Goal: Task Accomplishment & Management: Manage account settings

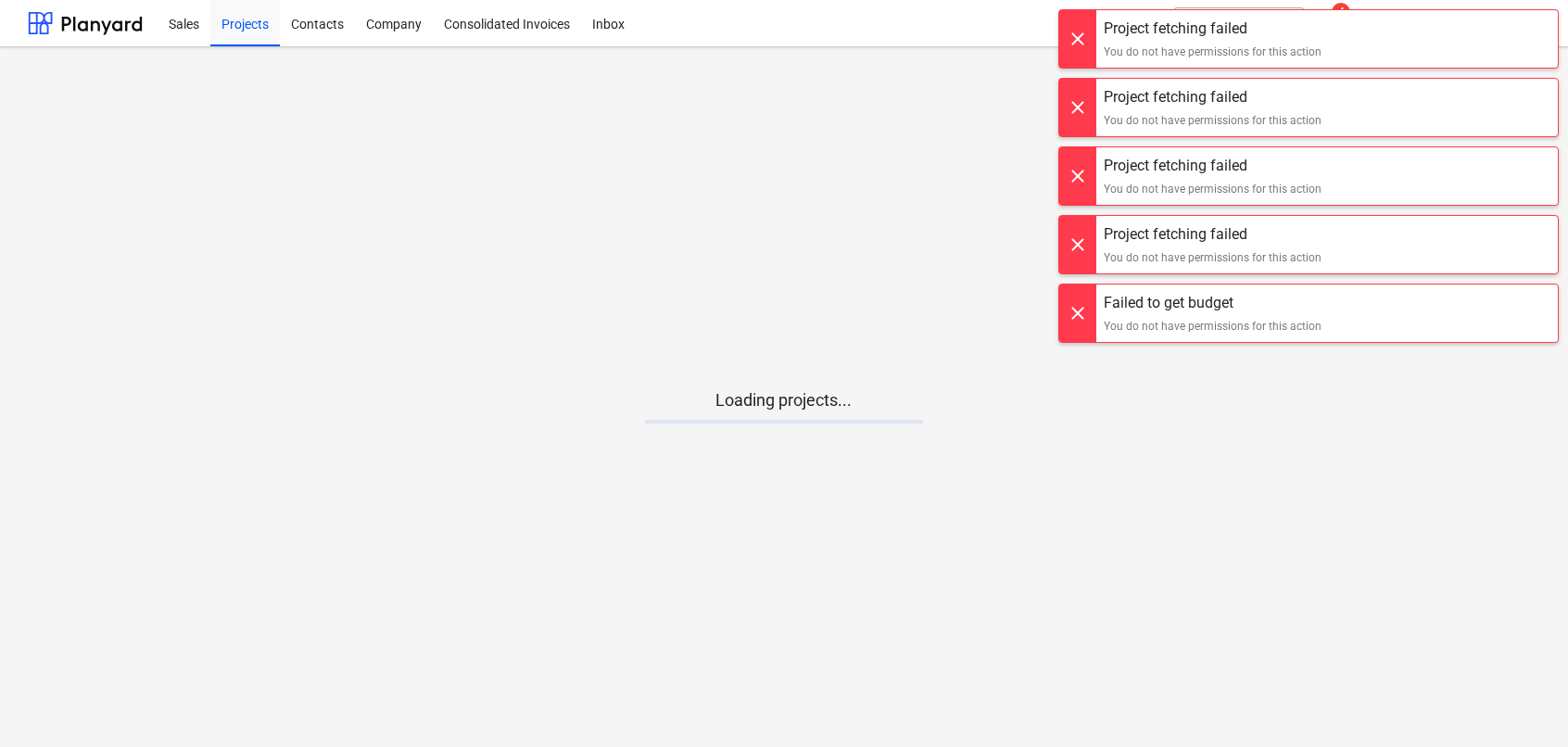
click at [1078, 39] on div at bounding box center [1078, 38] width 37 height 58
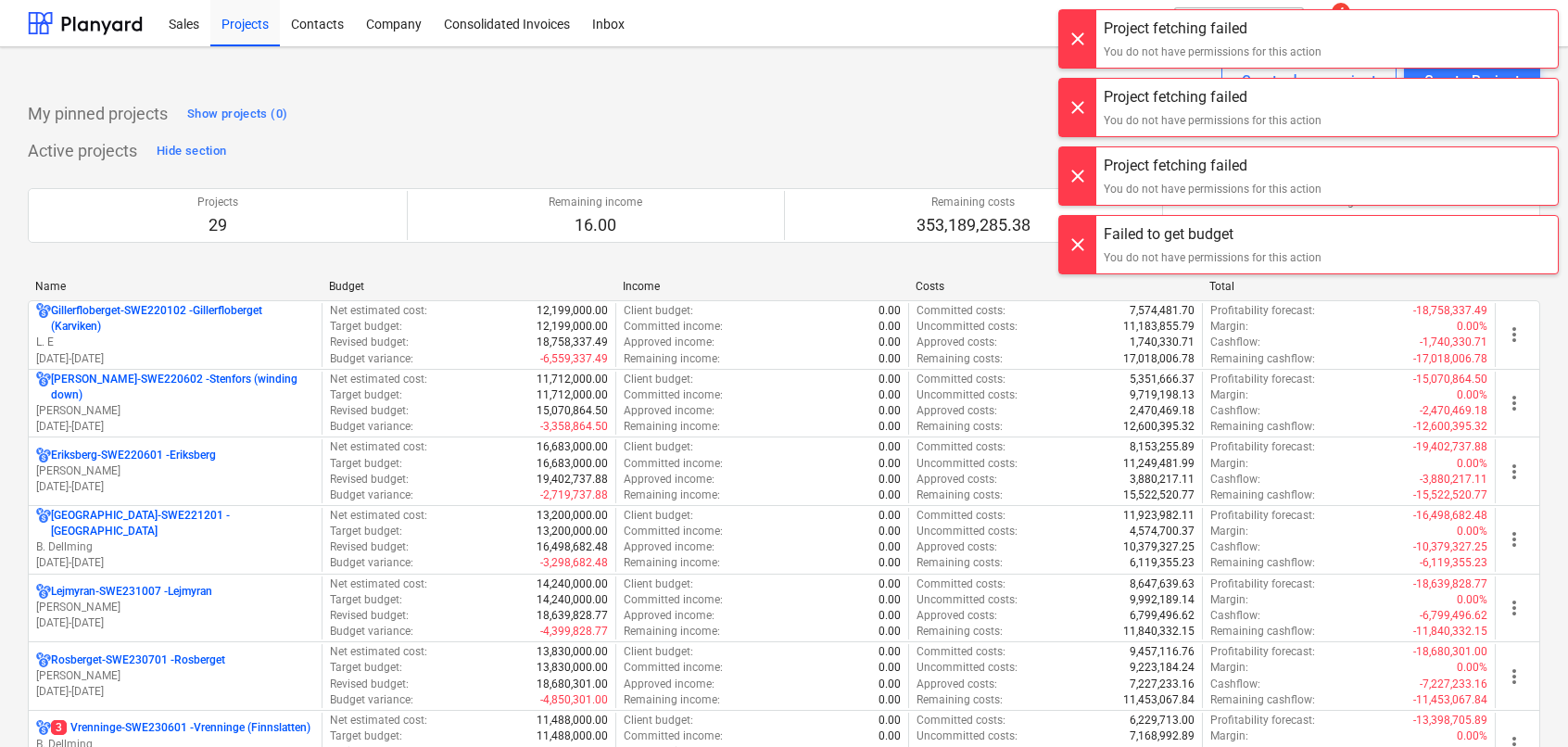
click at [1078, 39] on div at bounding box center [1078, 38] width 37 height 58
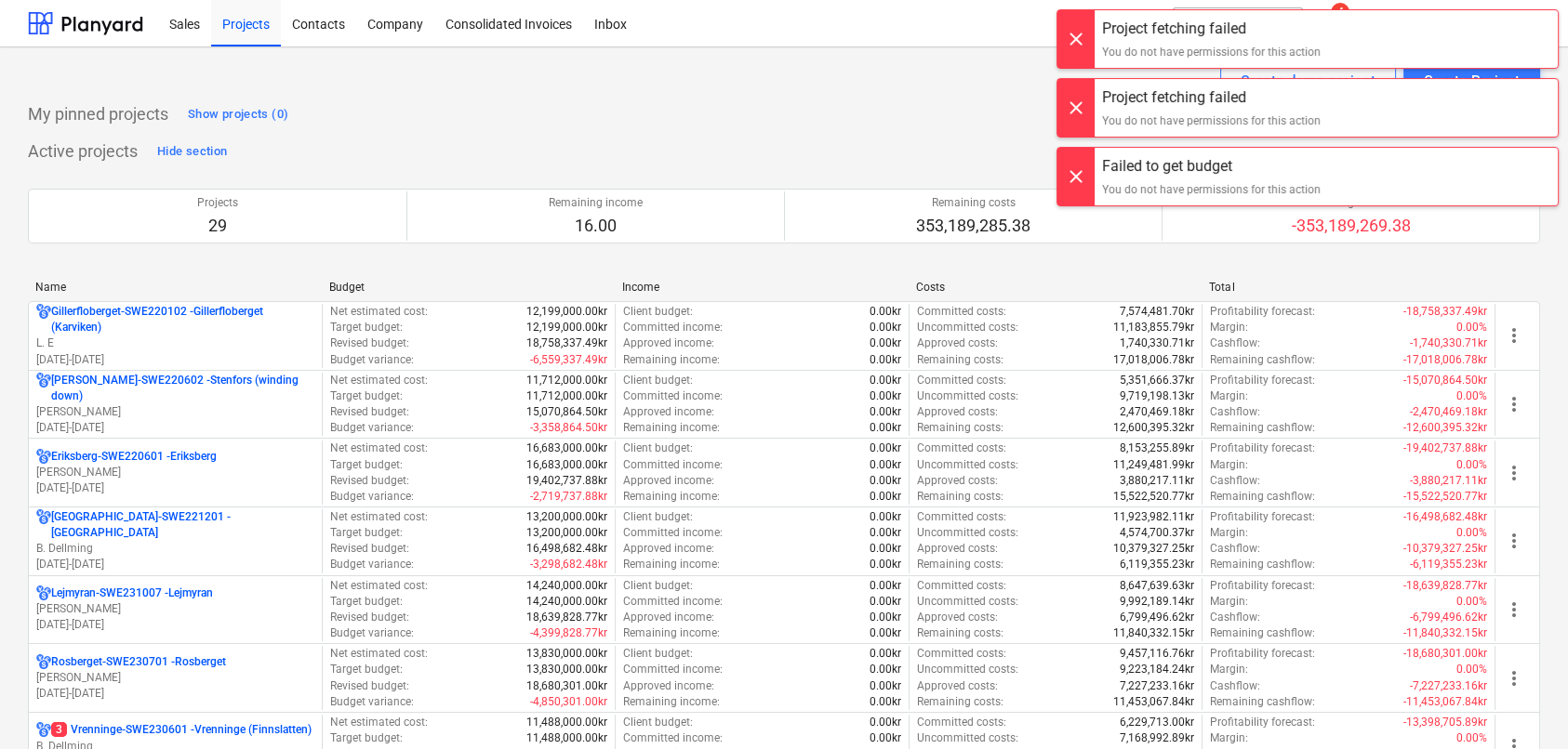
click at [1081, 41] on div at bounding box center [1076, 38] width 37 height 58
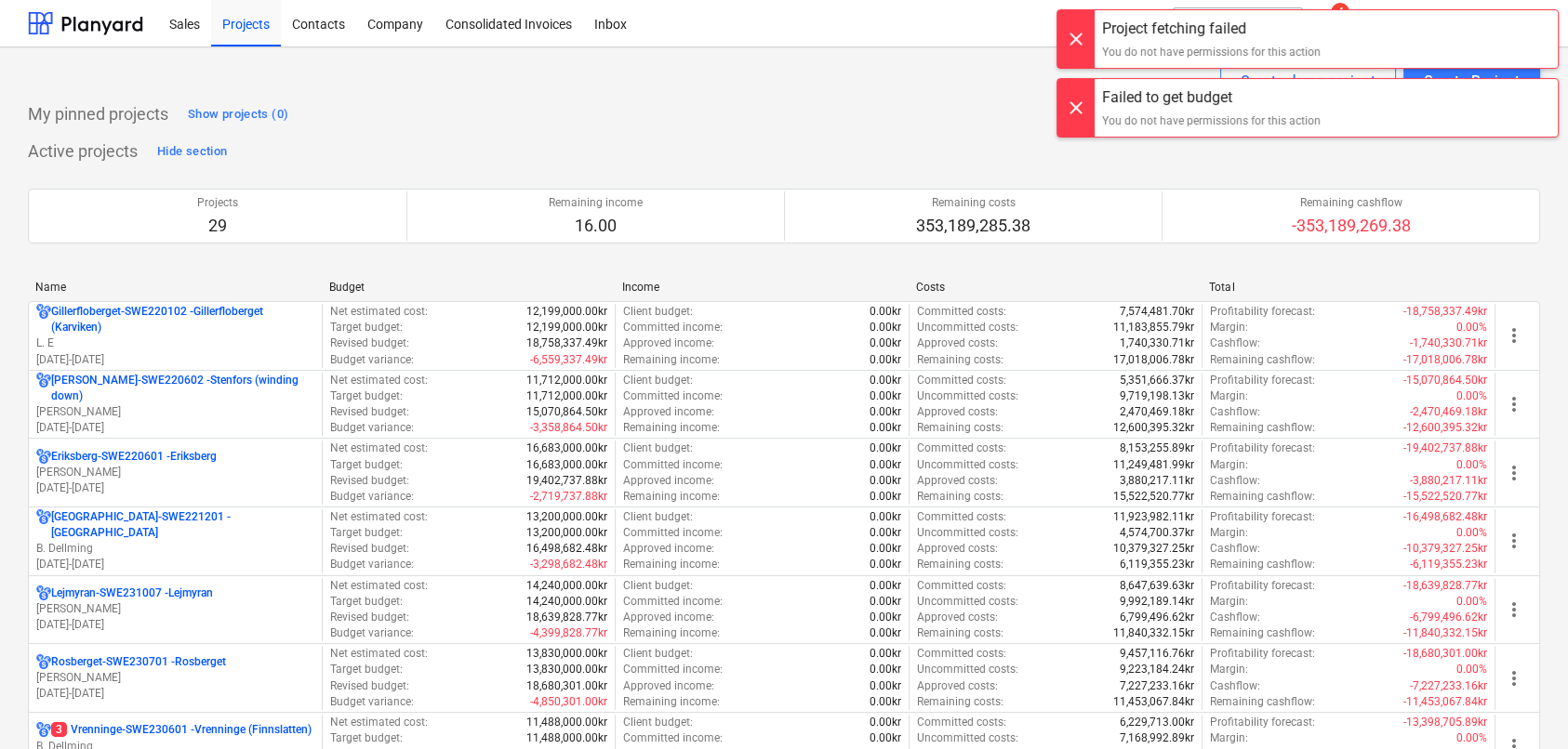
click at [1081, 48] on div at bounding box center [1076, 38] width 37 height 58
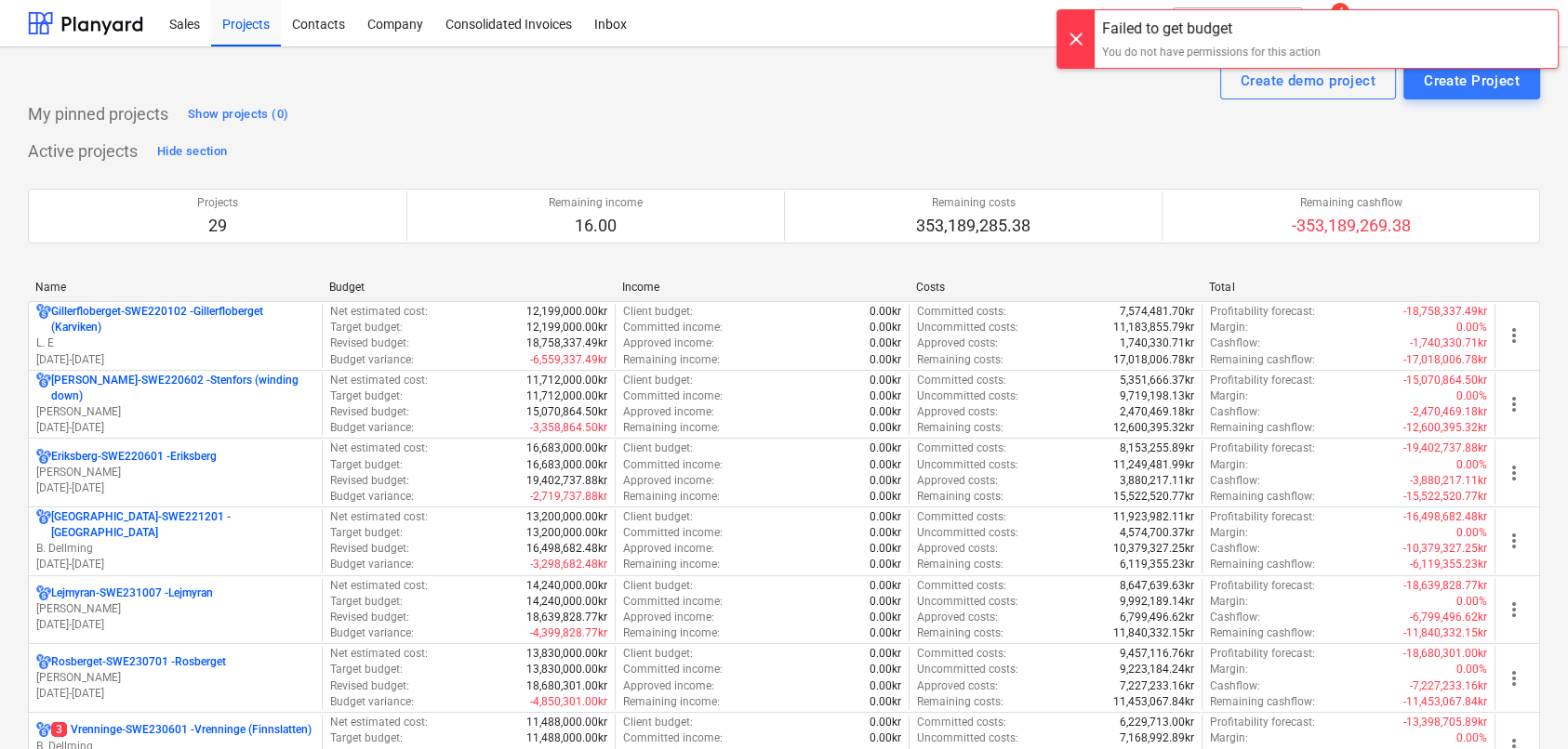
click at [1081, 48] on div at bounding box center [1076, 38] width 37 height 58
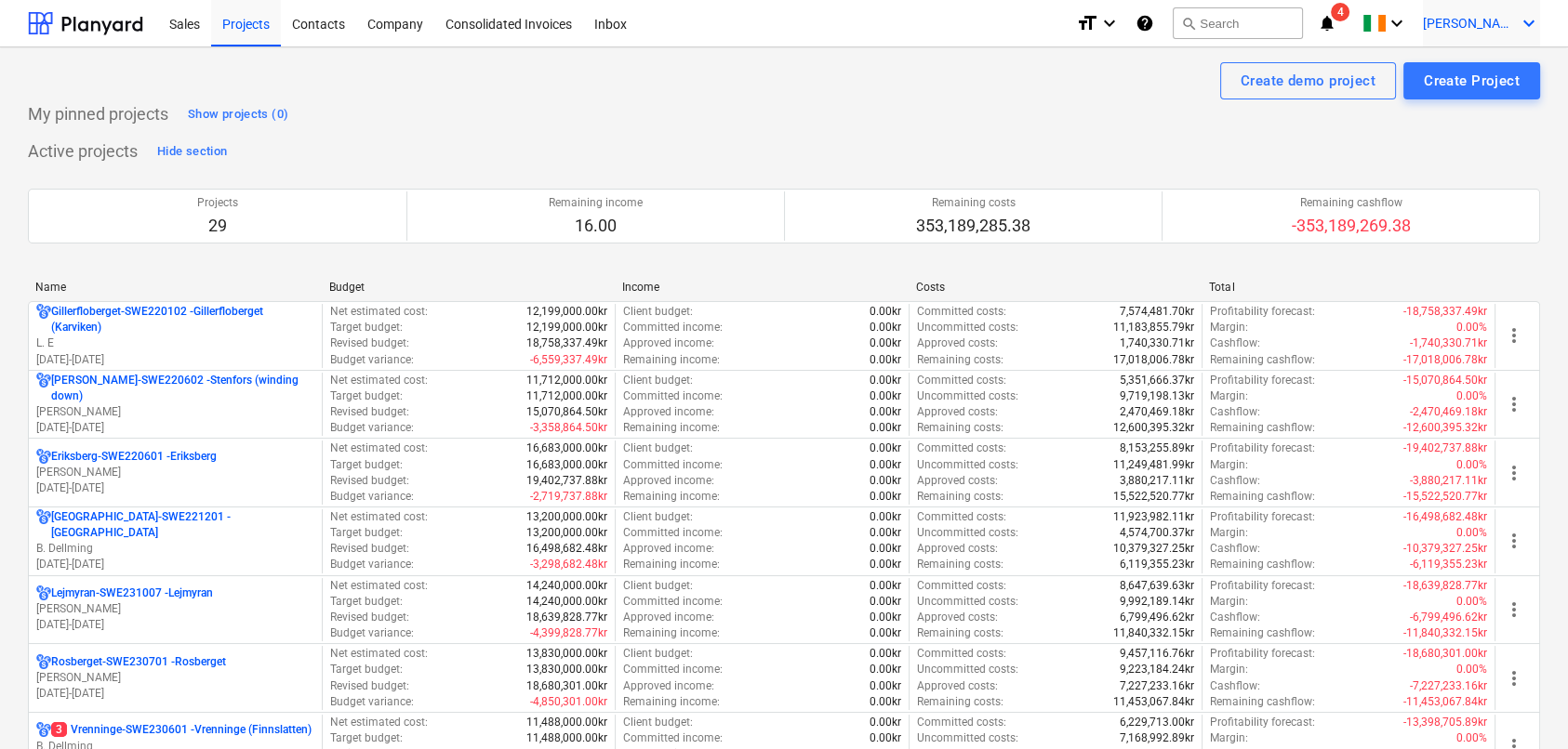
click at [1489, 18] on span "[PERSON_NAME]" at bounding box center [1468, 22] width 93 height 15
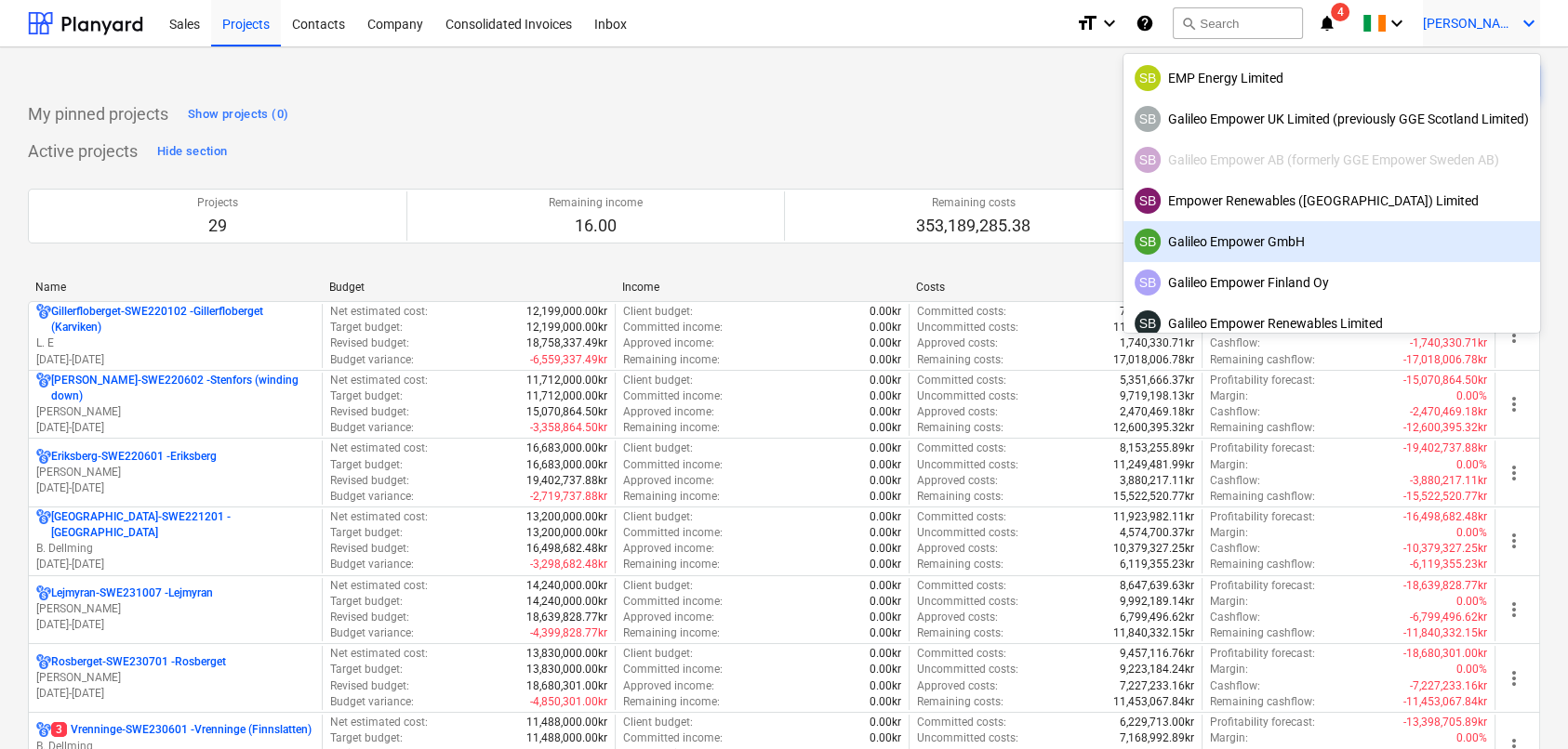
click at [1268, 243] on div "SB Galileo Empower GmbH" at bounding box center [1331, 242] width 394 height 26
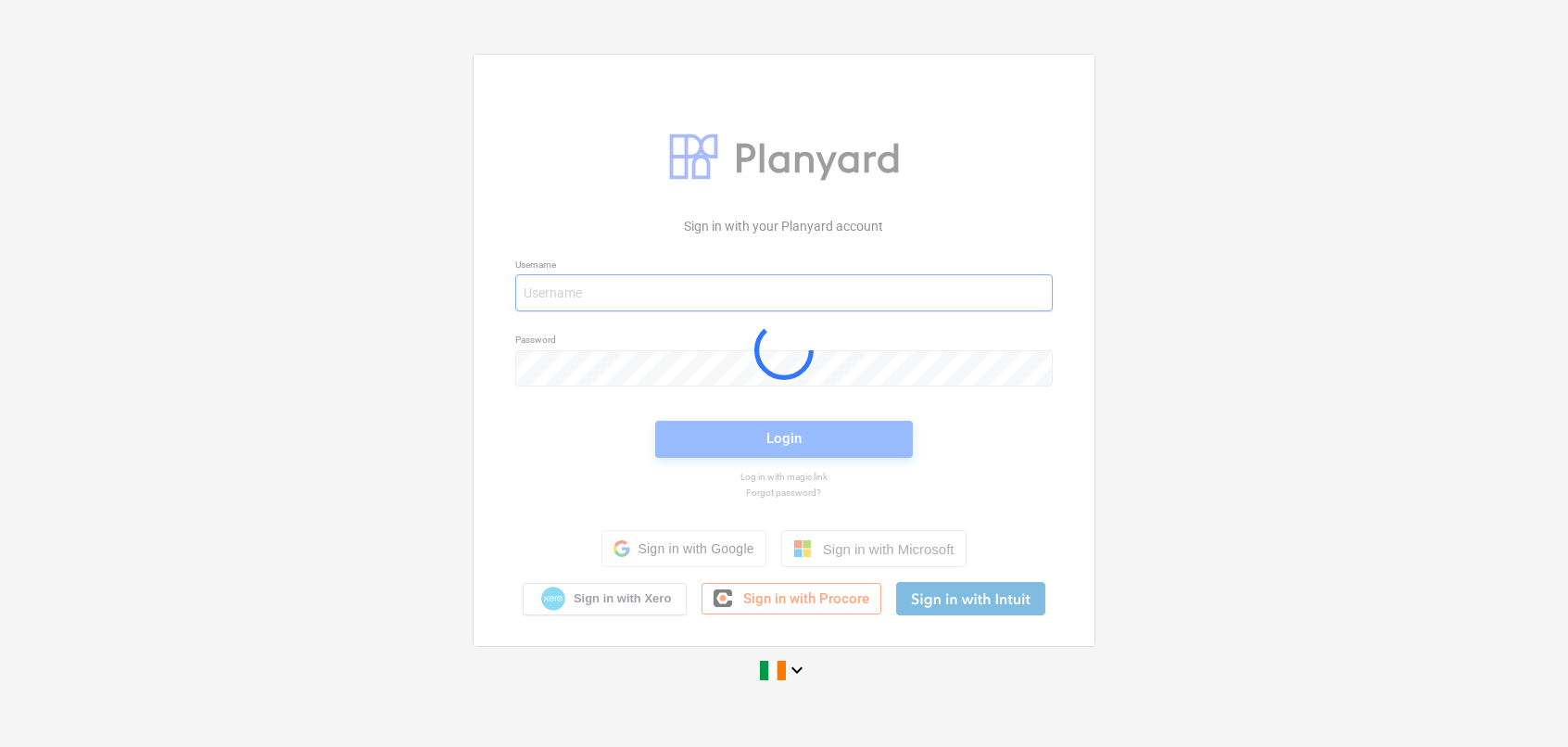
type input "[EMAIL_ADDRESS][DOMAIN_NAME]"
